Goal: Manage account settings

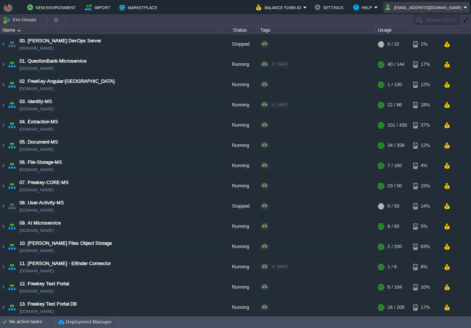
click at [415, 10] on button "shiningstaramit@yahoo.com" at bounding box center [425, 7] width 78 height 9
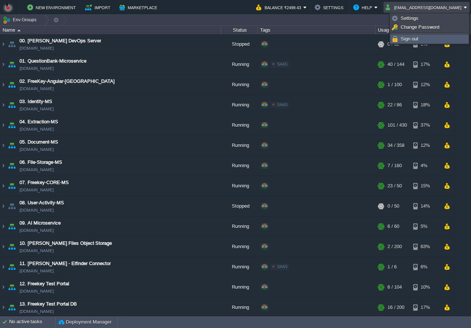
click at [407, 38] on span "Sign out" at bounding box center [410, 39] width 18 height 6
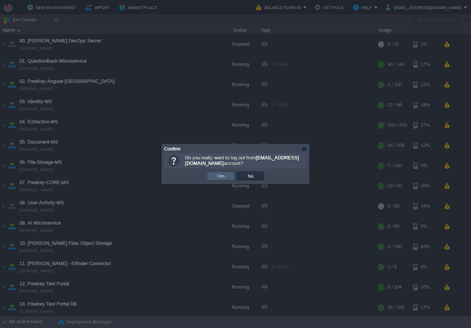
click at [227, 176] on td "Yes" at bounding box center [221, 176] width 28 height 9
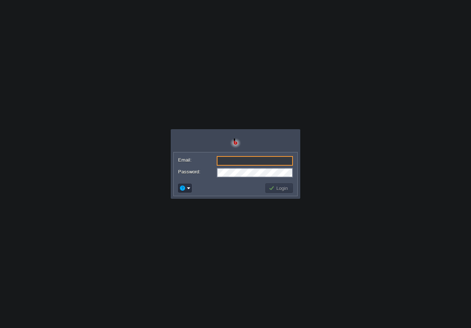
click at [229, 158] on input "Email:" at bounding box center [255, 161] width 76 height 10
type input "[EMAIL_ADDRESS][DOMAIN_NAME]"
click at [280, 189] on button "Login" at bounding box center [279, 188] width 21 height 7
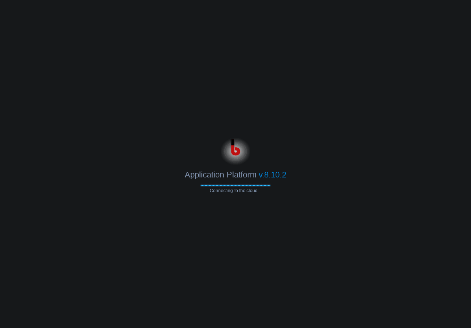
click at [104, 145] on div at bounding box center [235, 149] width 471 height 29
drag, startPoint x: 199, startPoint y: 177, endPoint x: 280, endPoint y: 175, distance: 81.1
click at [280, 175] on div "Application Platform v.8.10.2" at bounding box center [235, 172] width 471 height 15
click at [255, 192] on span "Connecting to the cloud..." at bounding box center [236, 190] width 70 height 5
drag, startPoint x: 255, startPoint y: 192, endPoint x: 194, endPoint y: 176, distance: 62.9
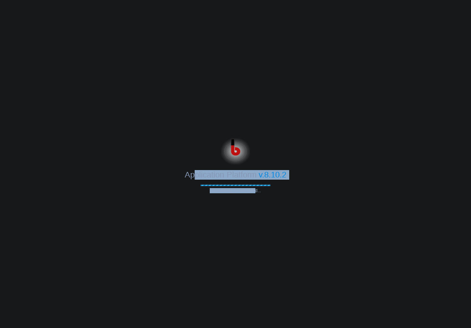
click at [195, 176] on div "Application Platform v.8.10.2 Connecting to the cloud..." at bounding box center [235, 164] width 471 height 58
drag, startPoint x: 194, startPoint y: 176, endPoint x: 187, endPoint y: 178, distance: 6.4
click at [187, 178] on span "Application Platform" at bounding box center [220, 174] width 71 height 9
drag, startPoint x: 185, startPoint y: 178, endPoint x: 266, endPoint y: 192, distance: 82.9
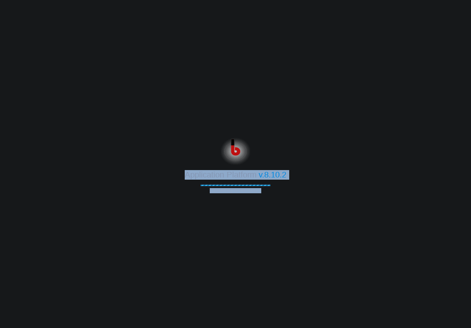
click at [266, 192] on div "Application Platform v.8.10.2 Connecting to the cloud..." at bounding box center [235, 164] width 471 height 58
click at [266, 192] on span "Connecting to the cloud..." at bounding box center [236, 190] width 70 height 5
drag, startPoint x: 266, startPoint y: 192, endPoint x: 180, endPoint y: 175, distance: 88.2
click at [180, 175] on div "Application Platform v.8.10.2 Connecting to the cloud..." at bounding box center [235, 164] width 471 height 58
click at [180, 175] on div "Application Platform v.8.10.2" at bounding box center [235, 172] width 471 height 15
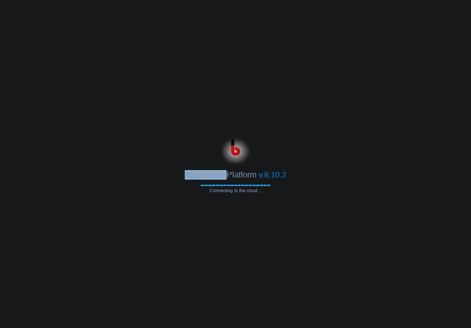
click at [180, 175] on div "Application Platform v.8.10.2" at bounding box center [235, 172] width 471 height 15
click at [185, 172] on span "Application Platform" at bounding box center [220, 174] width 71 height 9
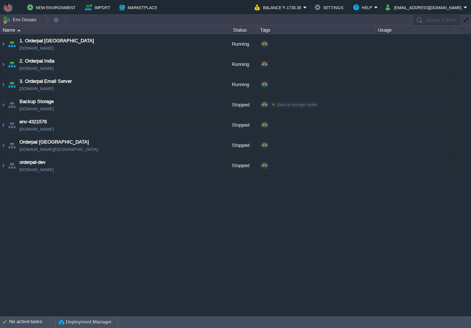
drag, startPoint x: 185, startPoint y: 172, endPoint x: 269, endPoint y: 197, distance: 87.6
click at [269, 197] on body "New Environment Import Marketplace Bonus ₹0.00 Upgrade Account Balance ₹-1730.3…" at bounding box center [235, 164] width 471 height 328
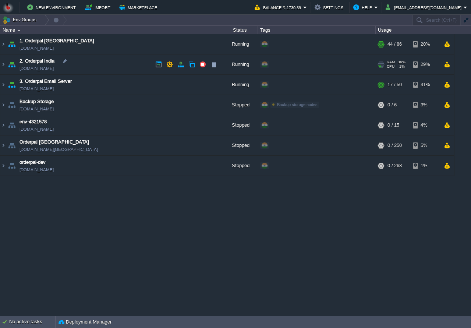
click at [104, 63] on td "2. Orderpal India [DOMAIN_NAME]" at bounding box center [110, 65] width 221 height 20
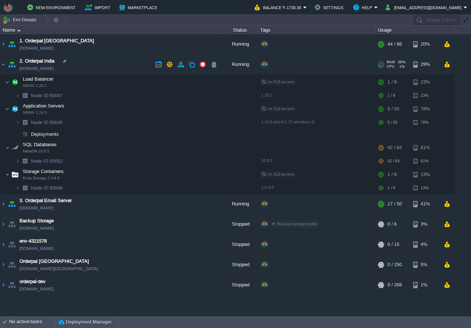
click at [104, 63] on td "2. Orderpal India [DOMAIN_NAME]" at bounding box center [110, 65] width 221 height 20
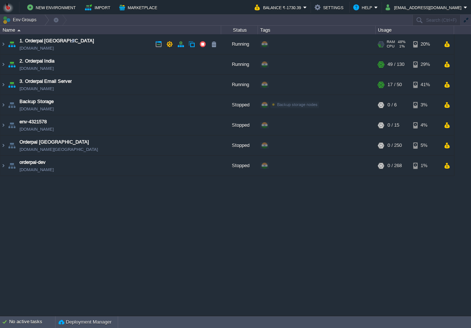
click at [109, 48] on td "1. Orderpal Australia [DOMAIN_NAME]" at bounding box center [110, 44] width 221 height 20
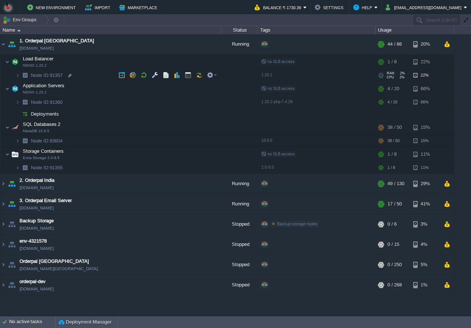
click at [88, 77] on td "Node ID: 91357" at bounding box center [110, 76] width 221 height 12
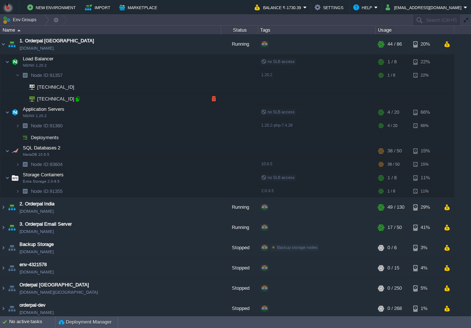
click at [80, 101] on div at bounding box center [77, 99] width 7 height 7
copy div
click at [80, 101] on div at bounding box center [77, 99] width 7 height 7
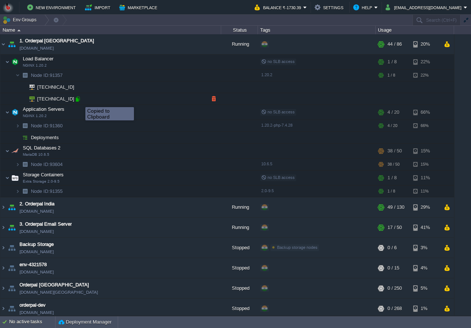
click at [80, 101] on div at bounding box center [77, 99] width 7 height 7
copy div
click at [80, 101] on div at bounding box center [77, 99] width 7 height 7
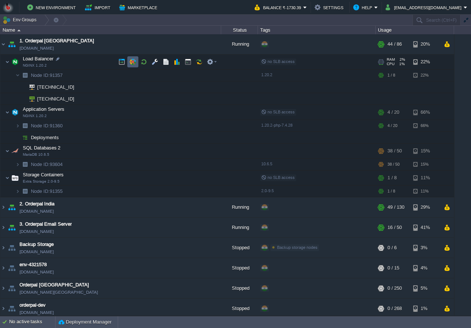
click at [137, 59] on td at bounding box center [132, 61] width 11 height 11
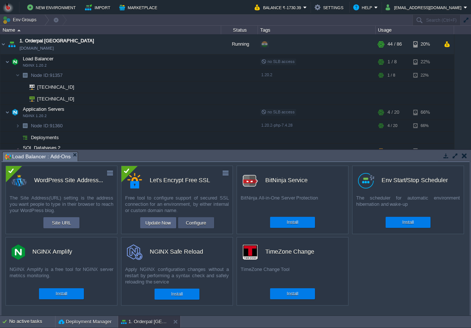
click at [194, 222] on button "Configure" at bounding box center [196, 222] width 25 height 9
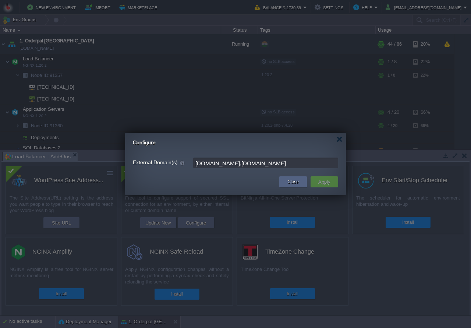
click at [321, 164] on input "[DOMAIN_NAME],[DOMAIN_NAME]" at bounding box center [265, 163] width 145 height 11
click at [292, 180] on button "Close" at bounding box center [293, 181] width 11 height 7
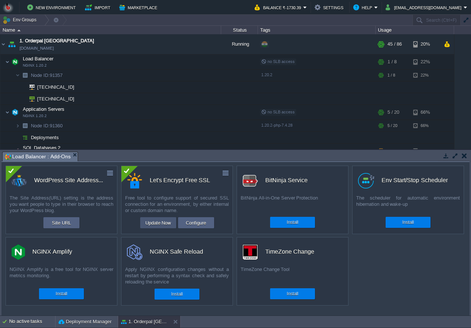
click at [158, 225] on button "Update Now" at bounding box center [158, 222] width 30 height 9
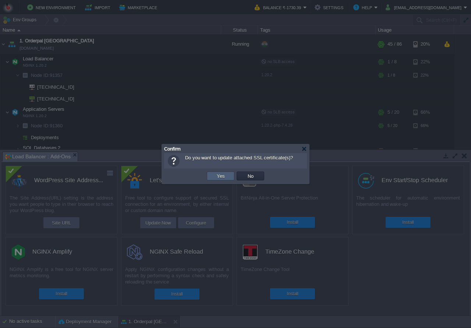
click at [223, 173] on button "Yes" at bounding box center [221, 176] width 13 height 7
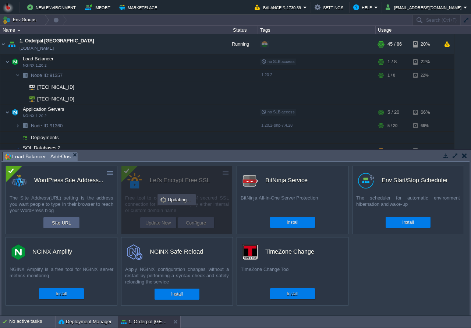
click at [382, 274] on div "custom WordPress Site Address... The Site Address(URL) setting is the address y…" at bounding box center [235, 239] width 469 height 154
click at [53, 222] on button "Site URL" at bounding box center [62, 222] width 24 height 9
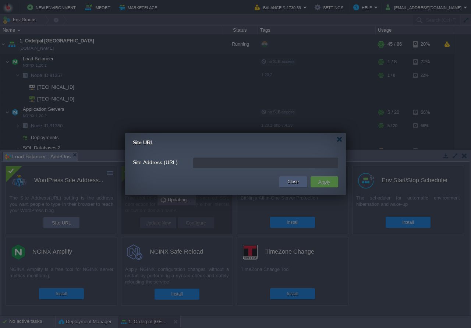
click at [295, 180] on button "Close" at bounding box center [293, 181] width 11 height 7
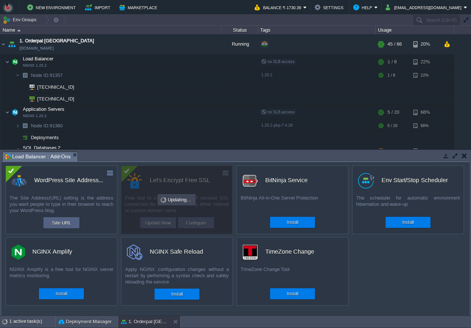
click at [398, 280] on div "custom WordPress Site Address... The Site Address(URL) setting is the address y…" at bounding box center [235, 239] width 469 height 154
click at [410, 297] on div "custom WordPress Site Address... The Site Address(URL) setting is the address y…" at bounding box center [235, 239] width 469 height 154
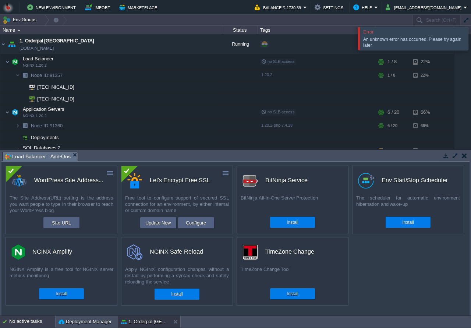
click at [28, 322] on div "No active tasks" at bounding box center [32, 322] width 46 height 12
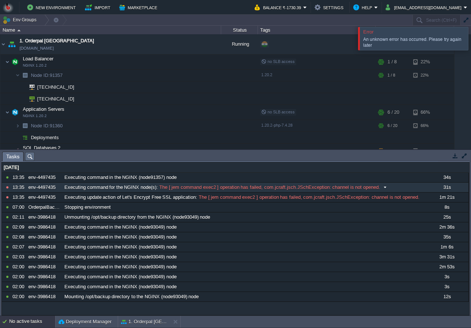
click at [283, 187] on span "The [ jem command exec2 ] operation has failed, com.jcraft.jsch.JSchException: …" at bounding box center [269, 187] width 222 height 7
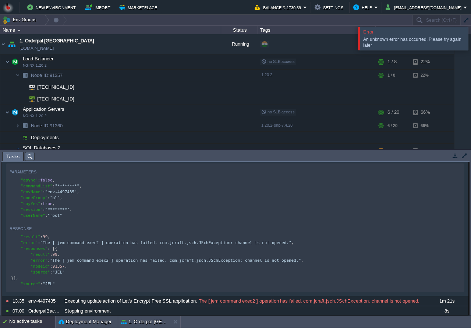
scroll to position [35, 0]
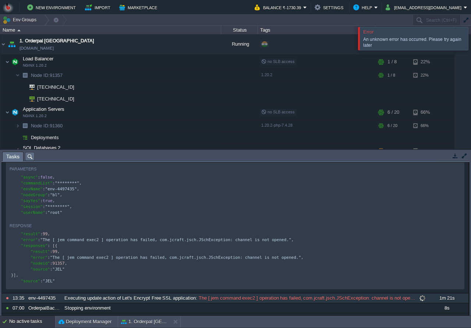
click at [251, 297] on span "The [ jem command exec2 ] operation has failed, com.jcraft.jsch.JSchException: …" at bounding box center [307, 298] width 220 height 7
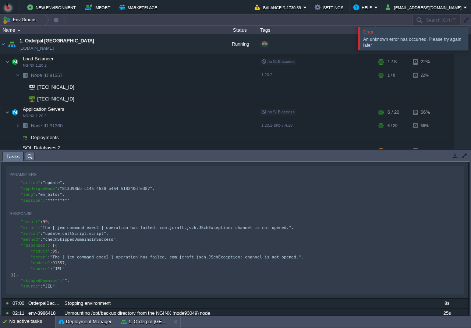
scroll to position [177, 0]
click at [455, 157] on button "button" at bounding box center [455, 155] width 7 height 7
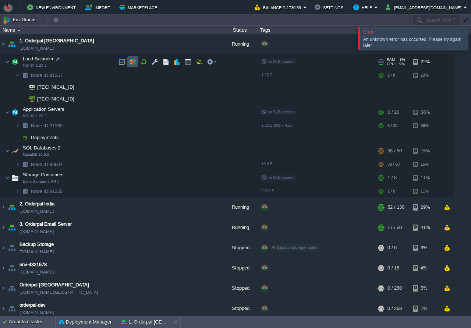
click at [131, 63] on button "button" at bounding box center [133, 62] width 7 height 7
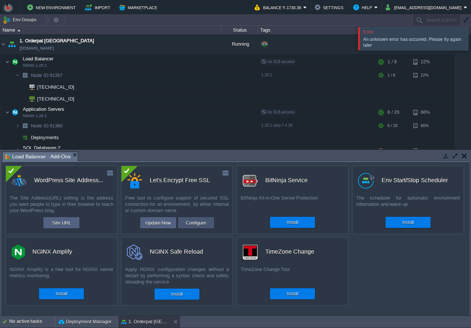
click at [188, 221] on button "Configure" at bounding box center [196, 222] width 25 height 9
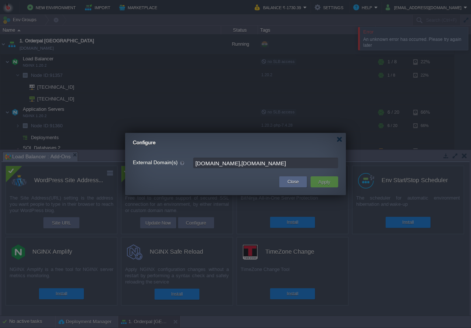
click at [318, 162] on input "[DOMAIN_NAME],[DOMAIN_NAME]" at bounding box center [265, 163] width 145 height 11
click at [266, 164] on input "[DOMAIN_NAME],[DOMAIN_NAME]" at bounding box center [265, 163] width 145 height 11
type input "[DOMAIN_NAME], [DOMAIN_NAME]"
click at [323, 180] on button "Apply" at bounding box center [324, 182] width 17 height 9
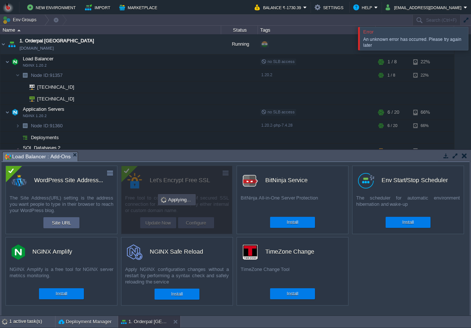
click at [471, 40] on div at bounding box center [480, 38] width 0 height 23
